Goal: Task Accomplishment & Management: Use online tool/utility

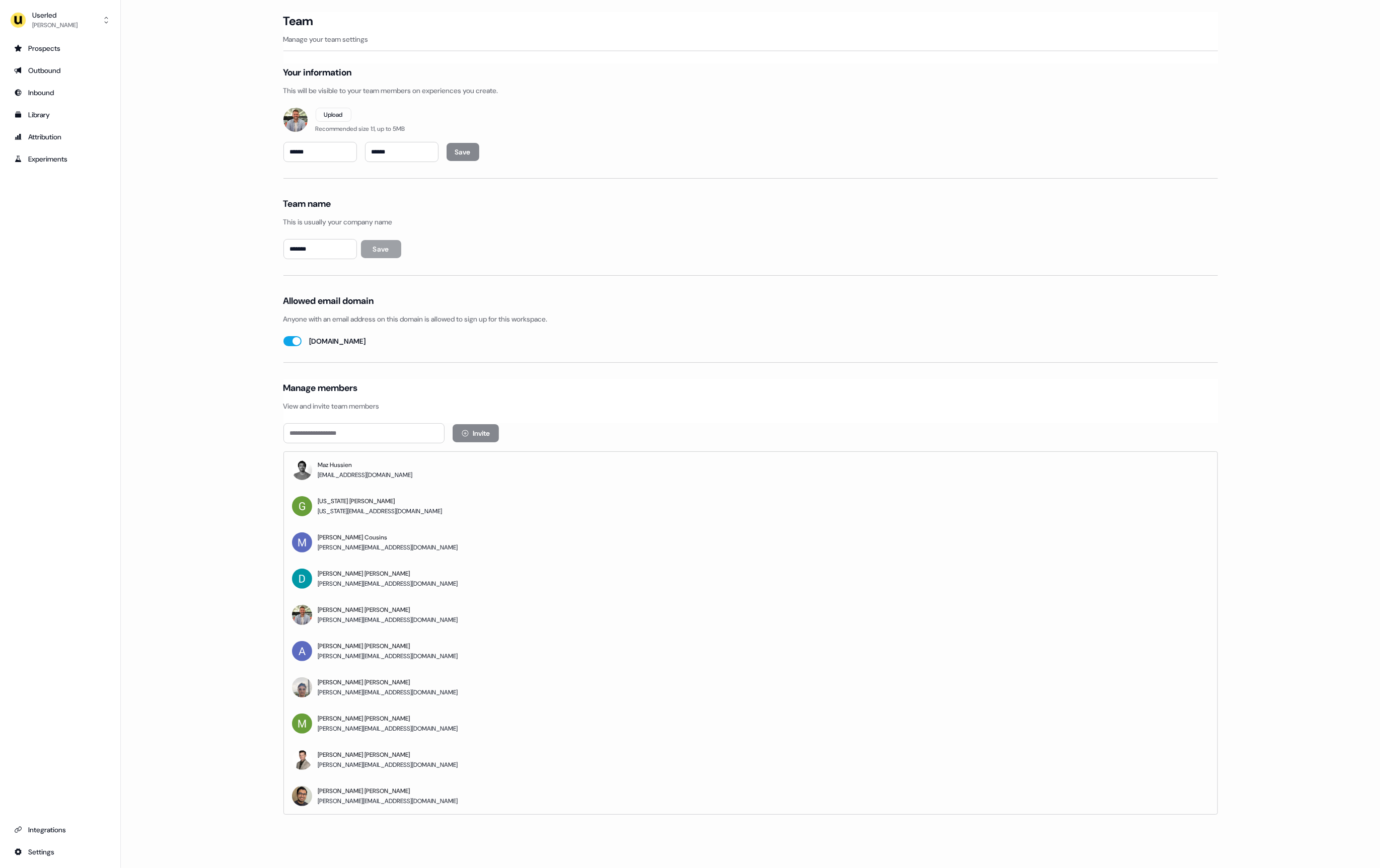
click at [181, 169] on main "Loading... Team Manage your team settings Your information This will be visible…" at bounding box center [750, 427] width 1259 height 831
click at [85, 28] on button "Userled [PERSON_NAME]" at bounding box center [60, 20] width 104 height 24
click at [83, 39] on div "Impersonate (Admin)" at bounding box center [60, 47] width 96 height 18
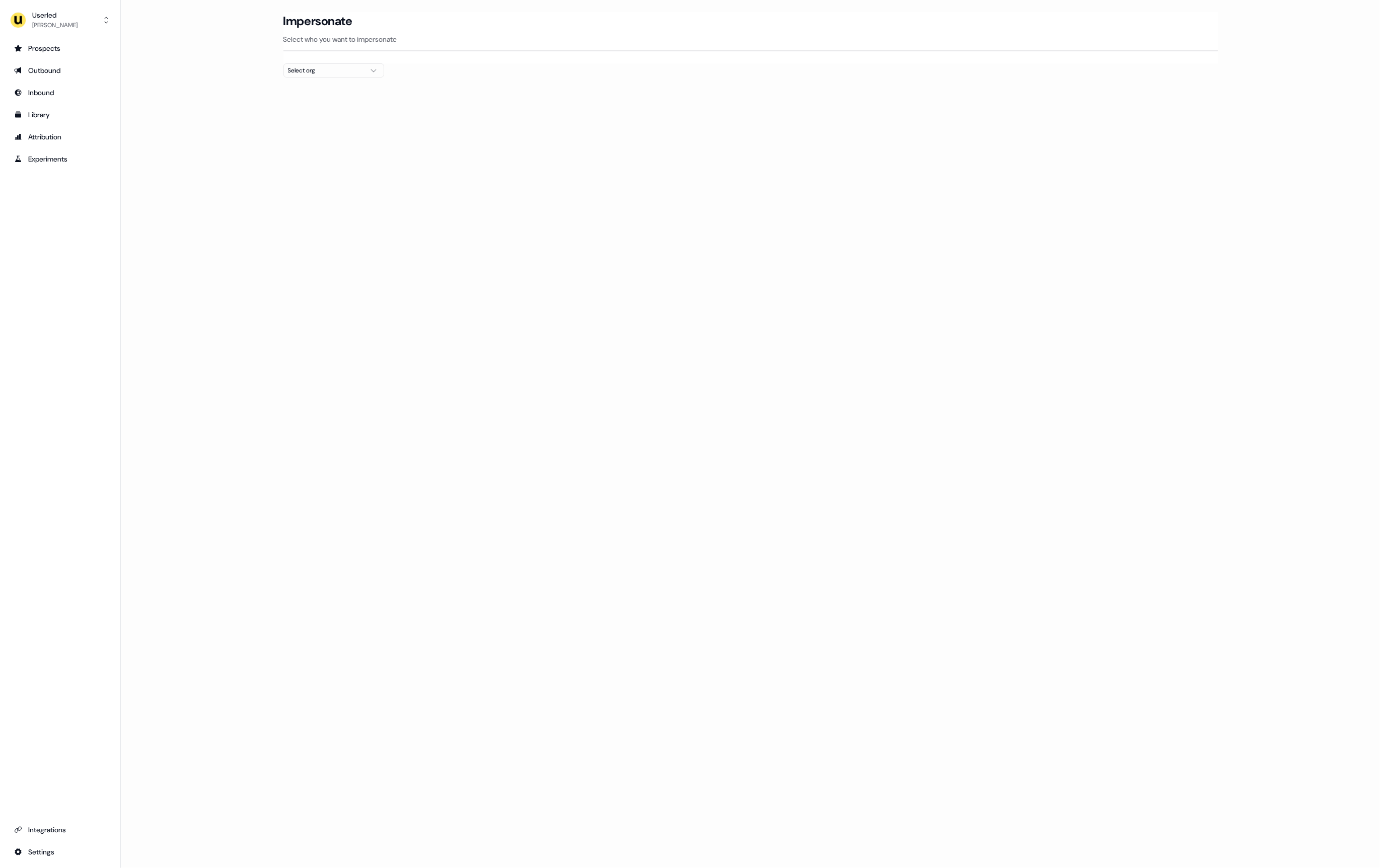
click at [341, 72] on div "Select org" at bounding box center [325, 70] width 76 height 10
click at [323, 122] on div "Elliptic" at bounding box center [333, 123] width 99 height 16
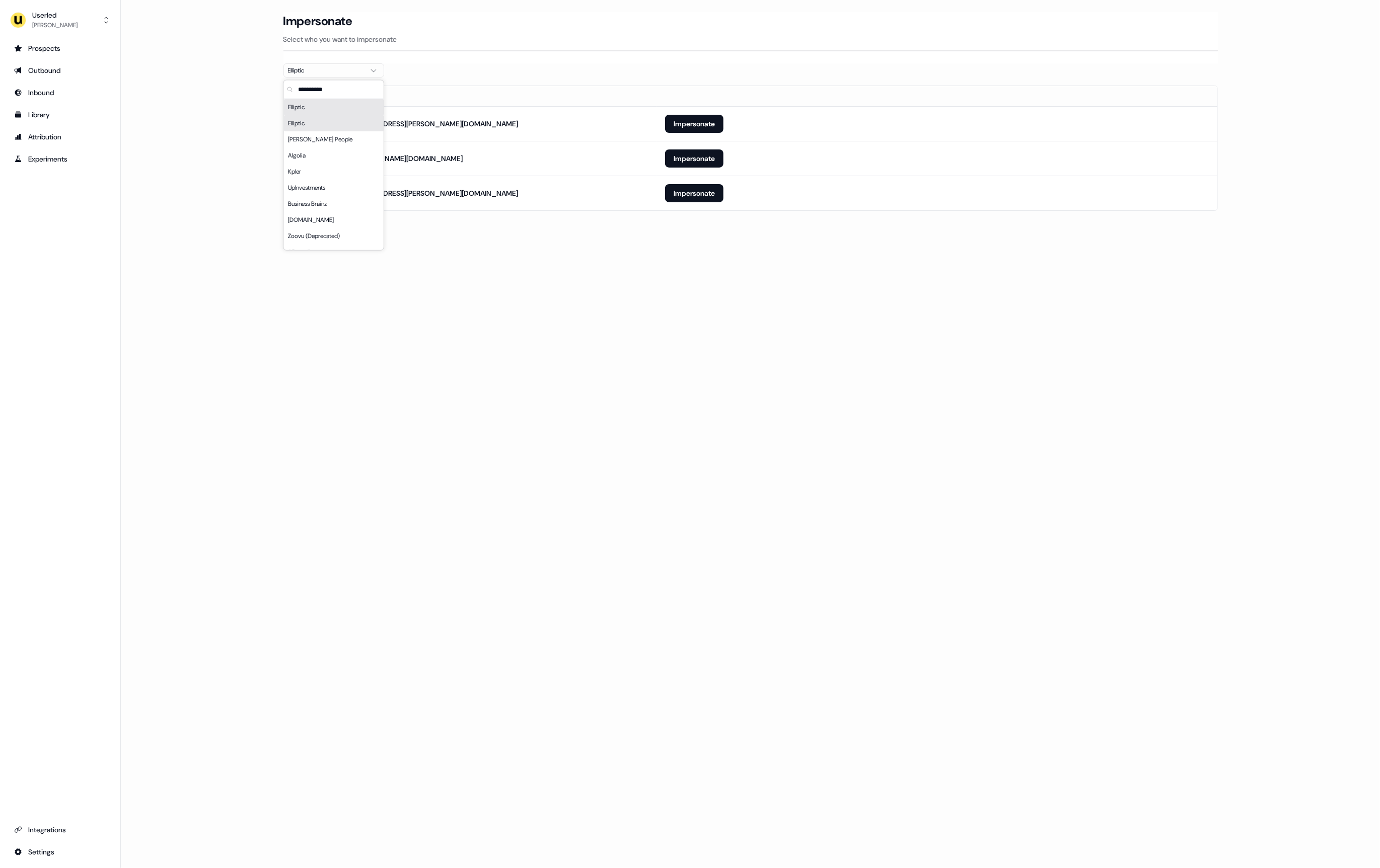
click at [652, 214] on section "Loading... Impersonate Select who you want to impersonate Elliptic Email [PERSO…" at bounding box center [751, 125] width 966 height 227
click at [696, 154] on button "Impersonate" at bounding box center [695, 158] width 58 height 18
